Goal: Navigation & Orientation: Go to known website

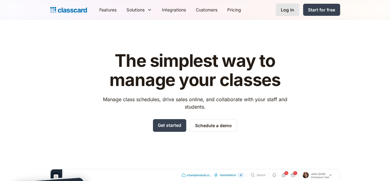
click at [294, 11] on div "Log in" at bounding box center [287, 9] width 13 height 6
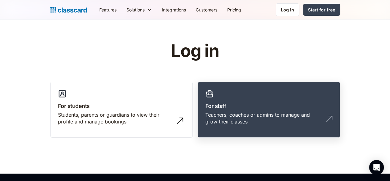
click at [213, 117] on div "Teachers, coaches or admins to manage and grow their classes" at bounding box center [263, 118] width 115 height 14
